Goal: Task Accomplishment & Management: Manage account settings

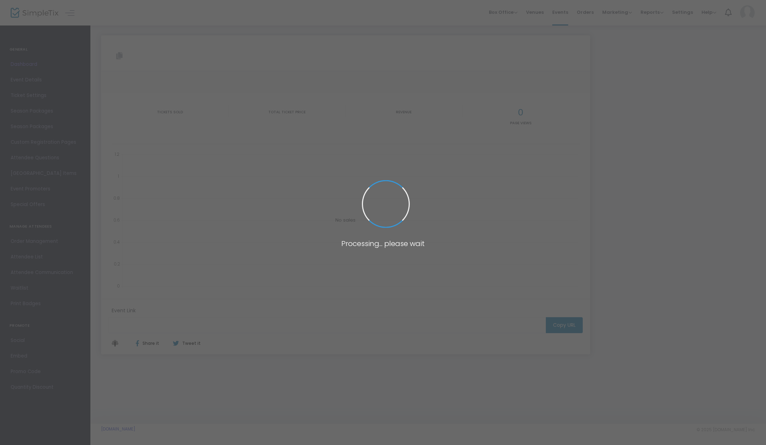
type input "[URL][DOMAIN_NAME]"
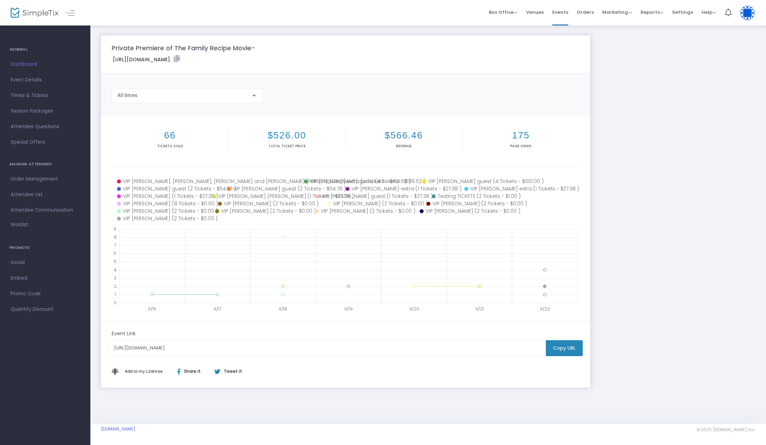
click at [139, 218] on icon at bounding box center [167, 218] width 101 height 7
click at [155, 210] on icon at bounding box center [165, 211] width 96 height 7
click at [247, 211] on icon at bounding box center [263, 211] width 97 height 7
click at [359, 210] on icon at bounding box center [366, 211] width 103 height 7
click at [451, 210] on icon at bounding box center [463, 211] width 88 height 7
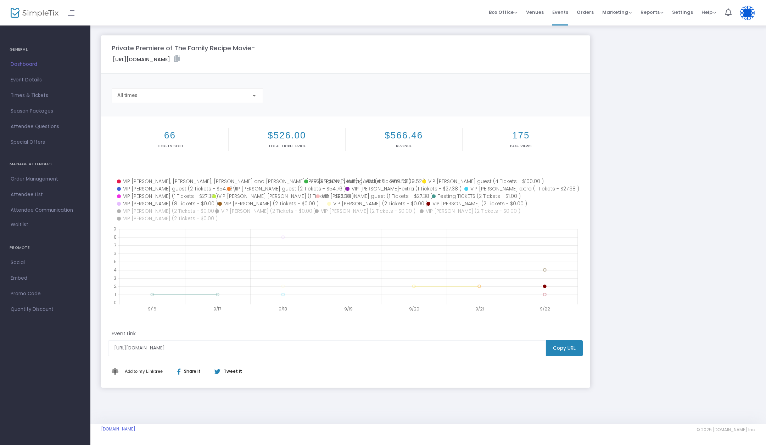
click at [453, 203] on icon at bounding box center [471, 203] width 90 height 7
click at [379, 204] on icon at bounding box center [375, 203] width 97 height 7
click at [276, 204] on icon at bounding box center [271, 203] width 107 height 7
click at [165, 203] on icon at bounding box center [166, 203] width 99 height 7
click at [158, 195] on icon at bounding box center [163, 196] width 93 height 7
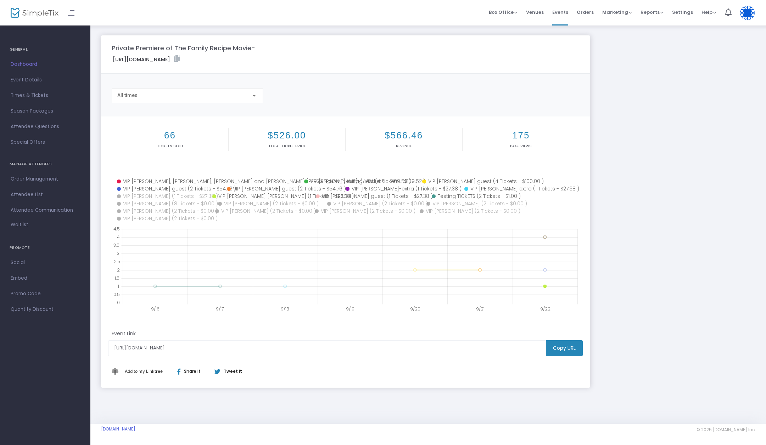
click at [259, 197] on icon at bounding box center [262, 196] width 101 height 7
click at [377, 197] on icon at bounding box center [373, 196] width 114 height 7
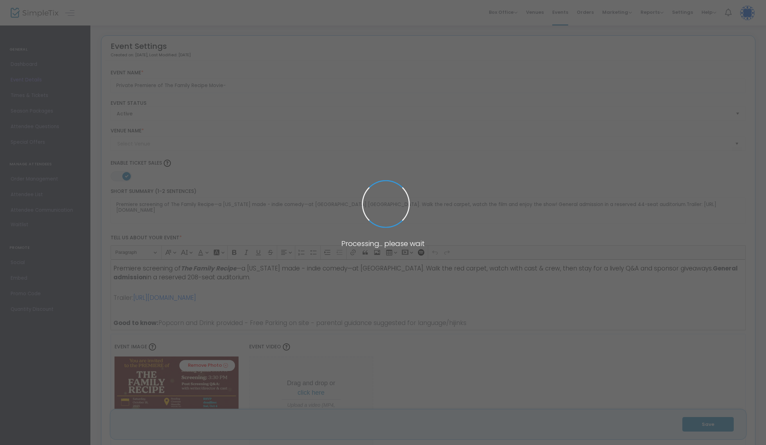
type input "Reading Cinemas"
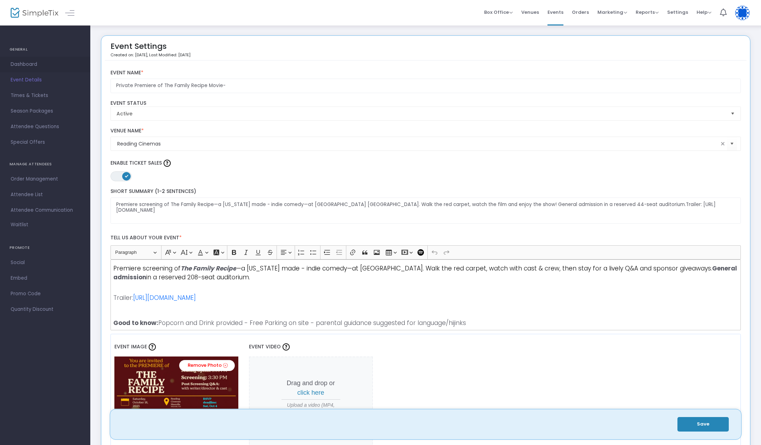
click at [29, 60] on span "Dashboard" at bounding box center [45, 64] width 69 height 9
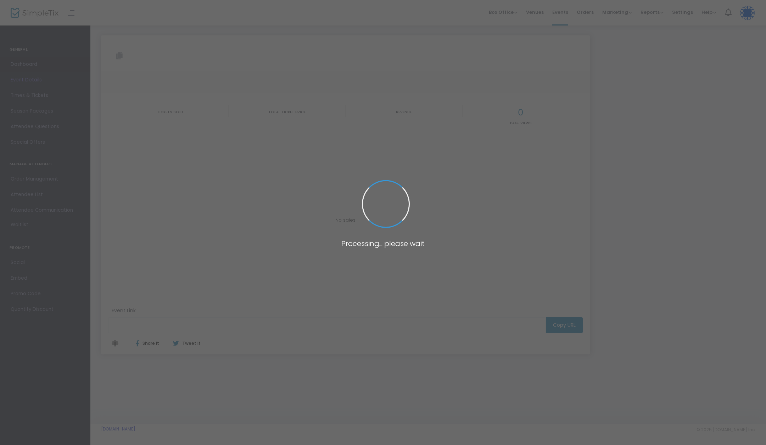
type input "[URL][DOMAIN_NAME]"
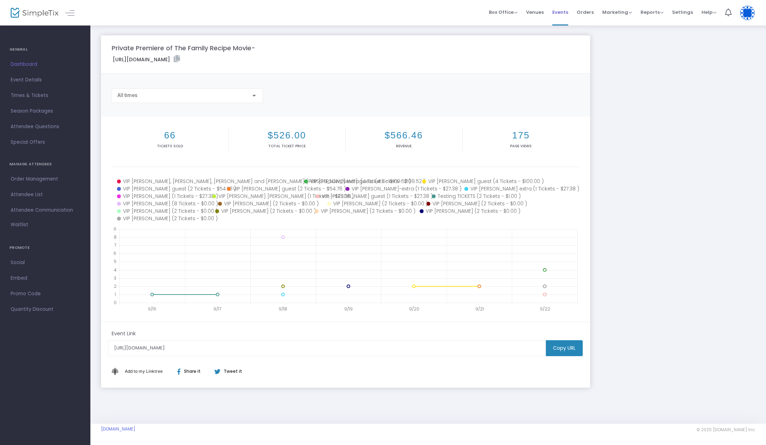
click at [561, 11] on span "Events" at bounding box center [560, 12] width 16 height 18
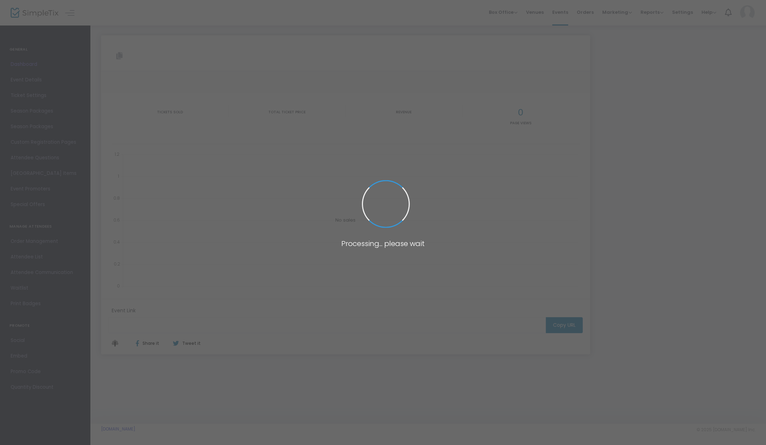
type input "[URL][DOMAIN_NAME]"
